Goal: Find specific page/section: Find specific page/section

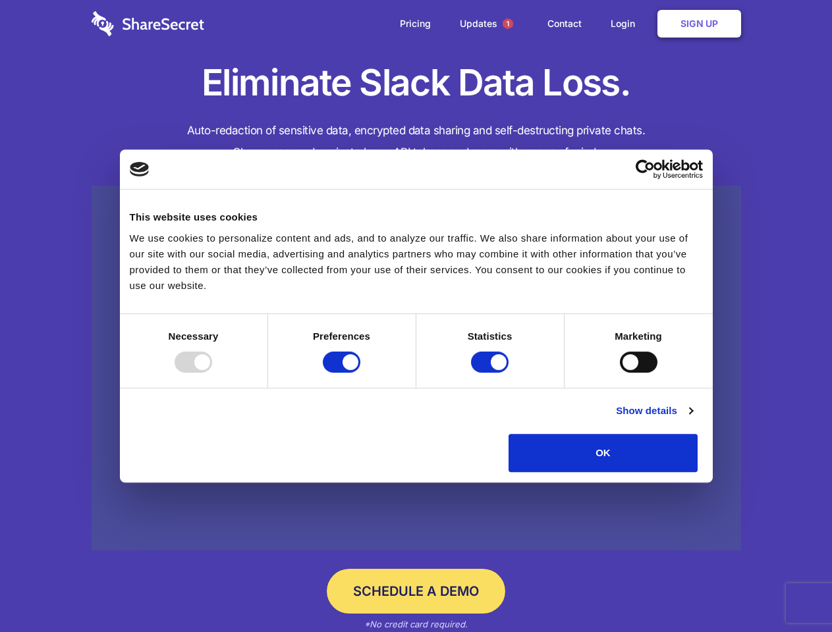
click at [212, 373] on div at bounding box center [194, 362] width 38 height 21
click at [360, 373] on input "Preferences" at bounding box center [342, 362] width 38 height 21
checkbox input "false"
click at [491, 373] on input "Statistics" at bounding box center [490, 362] width 38 height 21
checkbox input "false"
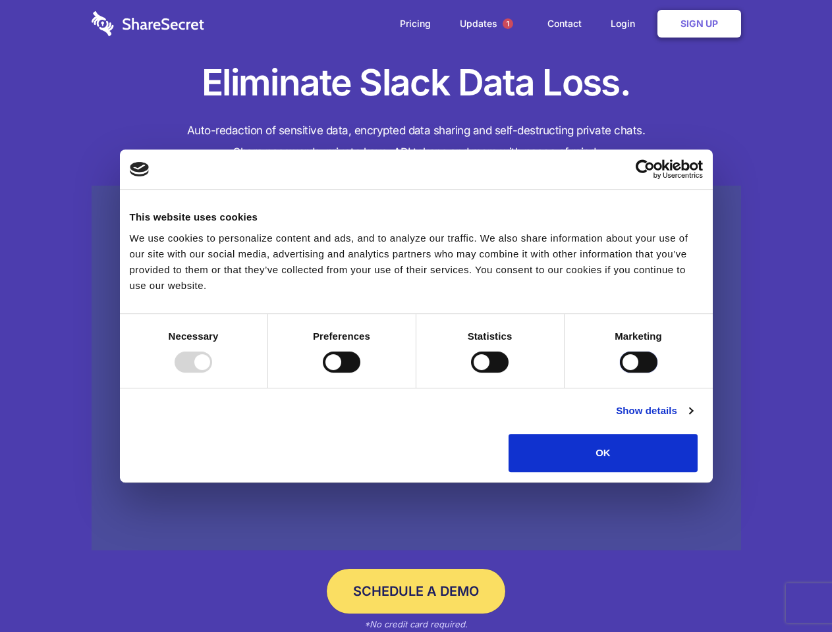
click at [620, 373] on input "Marketing" at bounding box center [639, 362] width 38 height 21
checkbox input "true"
click at [692, 419] on link "Show details" at bounding box center [654, 411] width 76 height 16
click at [0, 0] on li "Necessary 7 Necessary cookies help make a website usable by enabling basic func…" at bounding box center [0, 0] width 0 height 0
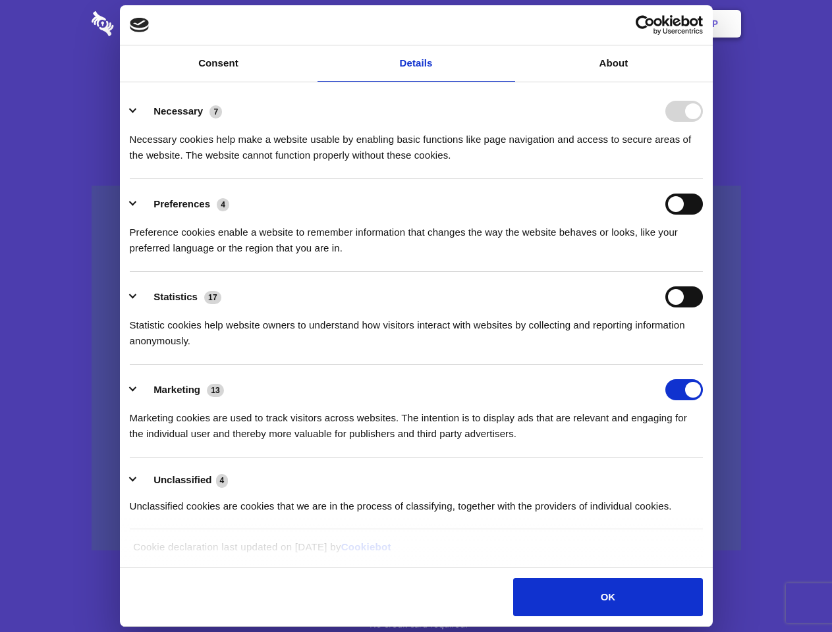
click at [507, 24] on span "1" at bounding box center [508, 23] width 11 height 11
